Goal: Information Seeking & Learning: Learn about a topic

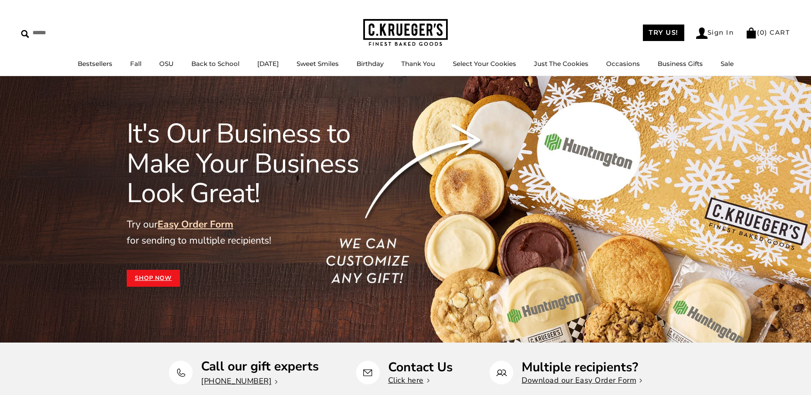
click at [181, 223] on link "Easy Order Form" at bounding box center [196, 224] width 76 height 13
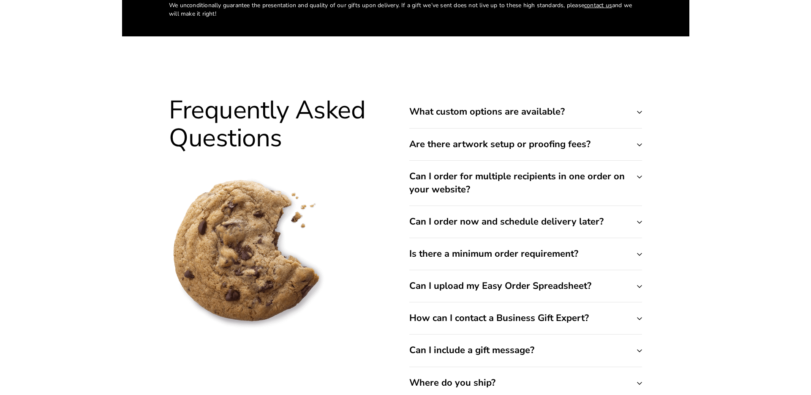
scroll to position [3254, 0]
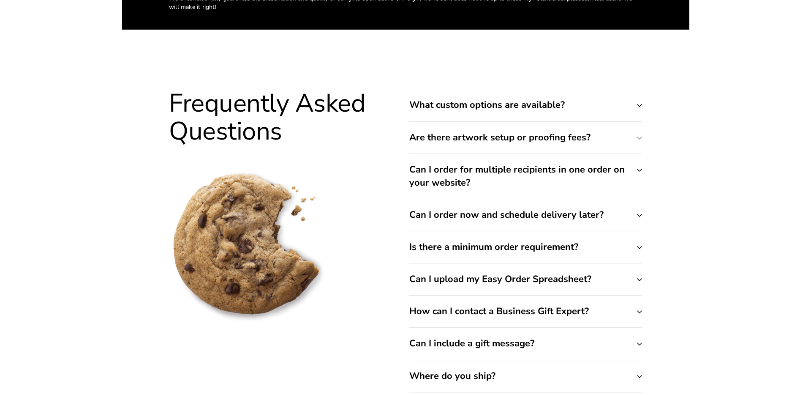
click at [640, 139] on button "Are there artwork setup or proofing fees?" at bounding box center [525, 138] width 233 height 32
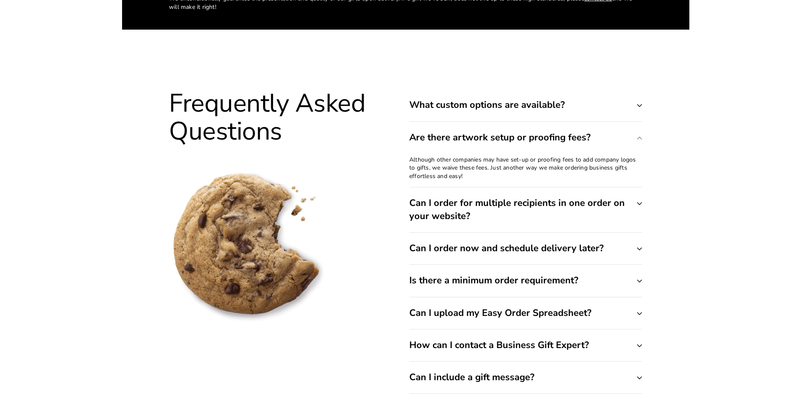
click at [639, 138] on button "Are there artwork setup or proofing fees?" at bounding box center [525, 138] width 233 height 32
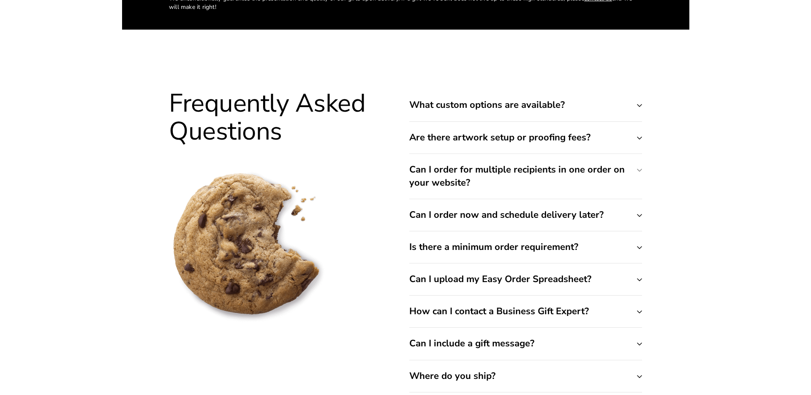
click at [638, 169] on button "Can I order for multiple recipients in one order on your website?" at bounding box center [525, 176] width 233 height 45
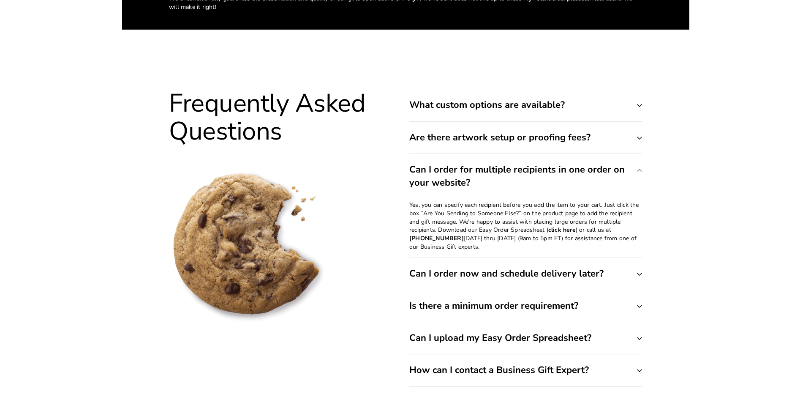
click at [636, 168] on button "Can I order for multiple recipients in one order on your website?" at bounding box center [525, 176] width 233 height 45
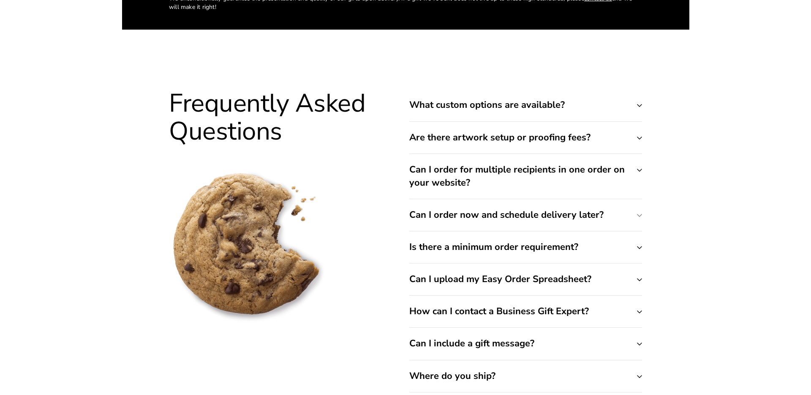
click at [635, 215] on button "Can I order now and schedule delivery later?" at bounding box center [525, 215] width 233 height 32
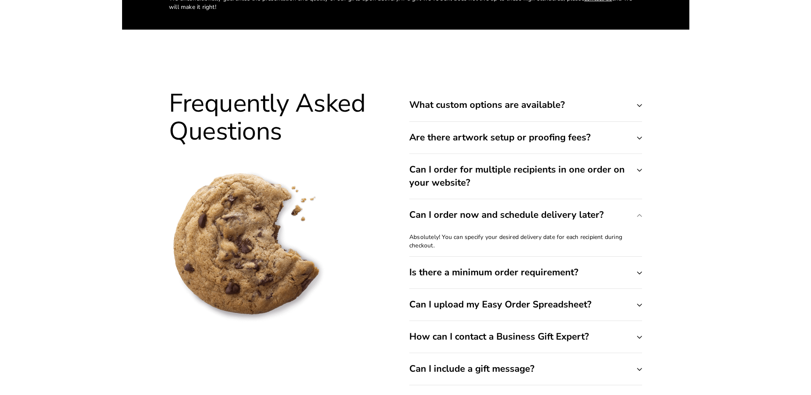
click at [635, 215] on button "Can I order now and schedule delivery later?" at bounding box center [525, 215] width 233 height 32
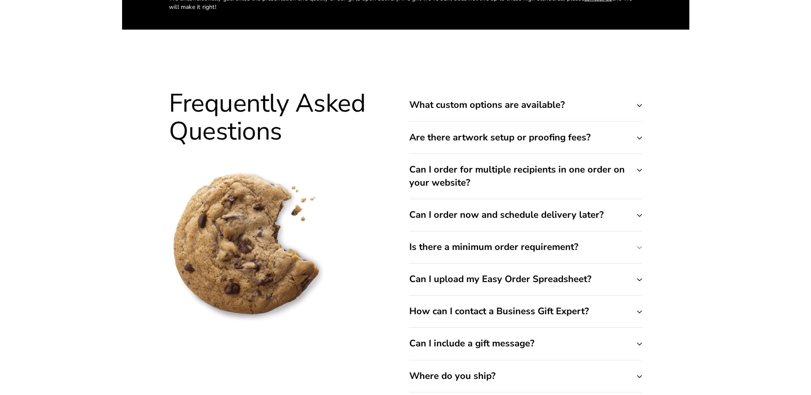
click at [635, 247] on button "Is there a minimum order requirement?" at bounding box center [525, 247] width 233 height 32
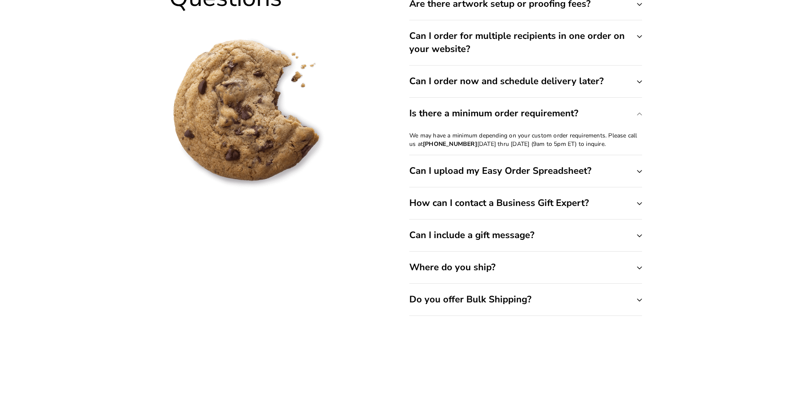
scroll to position [3388, 0]
click at [642, 301] on div "Frequently Asked Questions What custom options are available? We can add your l…" at bounding box center [406, 135] width 490 height 360
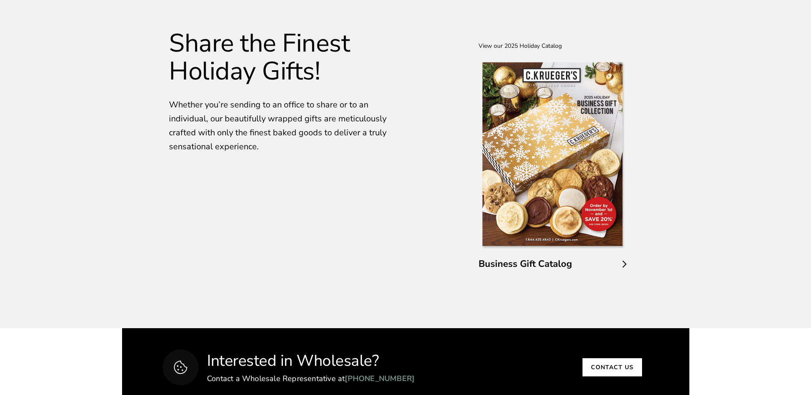
scroll to position [1403, 0]
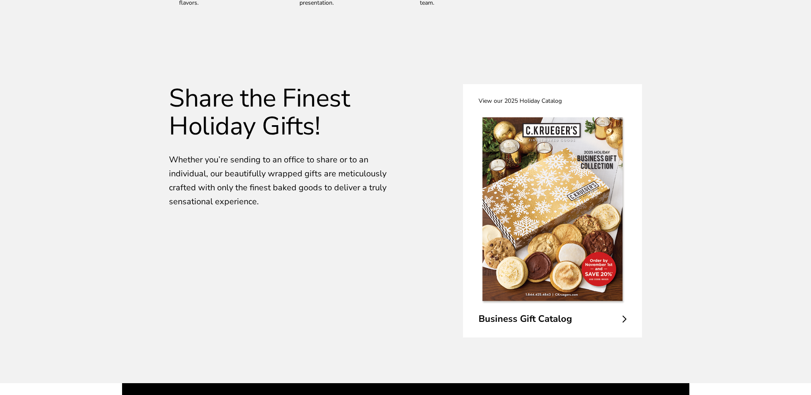
click at [610, 319] on span "Business Gift Catalog" at bounding box center [553, 318] width 148 height 13
